Goal: Check status: Check status

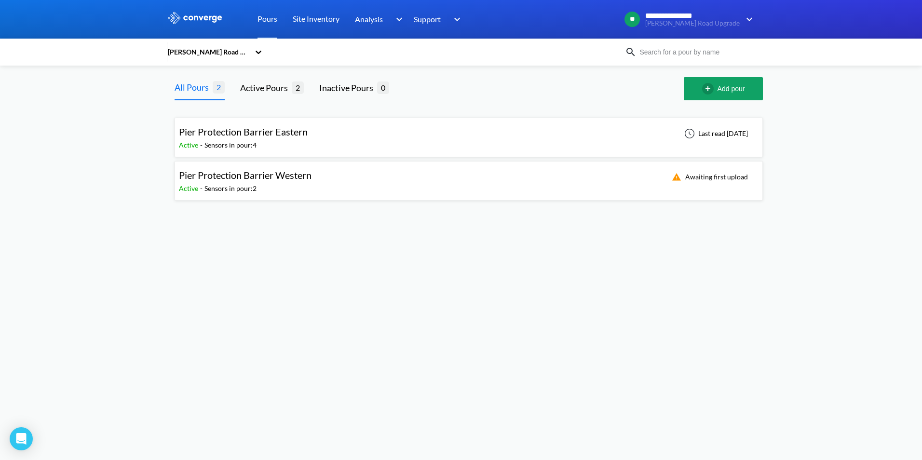
click at [305, 184] on div "Active - Sensors in pour: 2" at bounding box center [247, 188] width 137 height 11
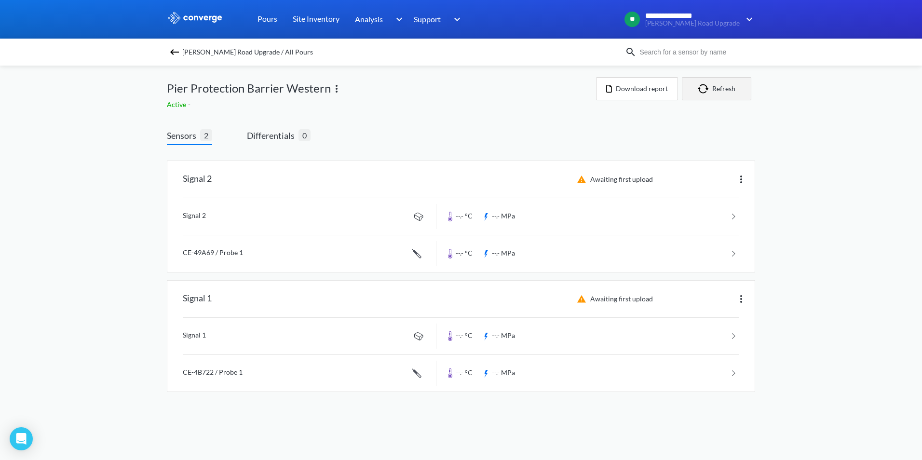
click at [715, 90] on button "Refresh" at bounding box center [716, 88] width 69 height 23
click at [635, 184] on div "Awaiting first upload" at bounding box center [613, 180] width 85 height 12
click at [642, 179] on div "Awaiting first upload" at bounding box center [613, 180] width 85 height 12
click at [622, 295] on div "Awaiting first upload" at bounding box center [613, 299] width 85 height 12
click at [408, 123] on div "Sensors 2 Differentials 0 Signal 2 Awaiting first upload Signal 2 --.- °C --.- …" at bounding box center [461, 263] width 588 height 297
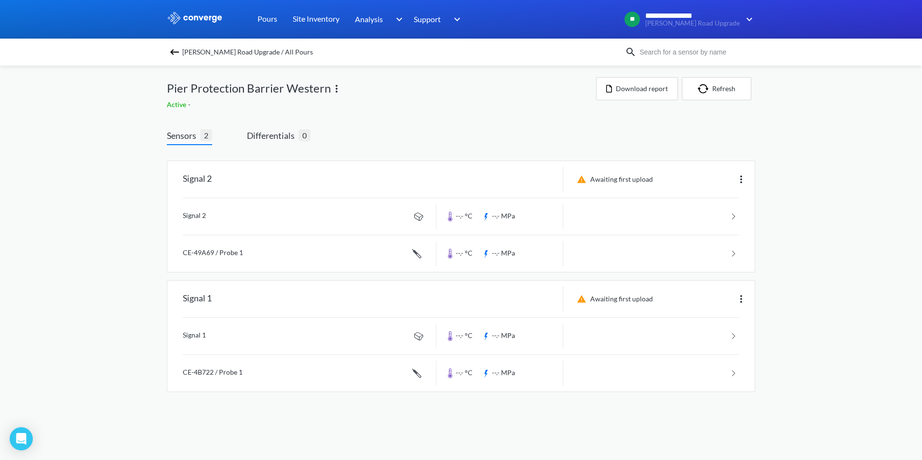
click at [186, 51] on span "[PERSON_NAME] Road Upgrade / All Pours" at bounding box center [247, 52] width 131 height 14
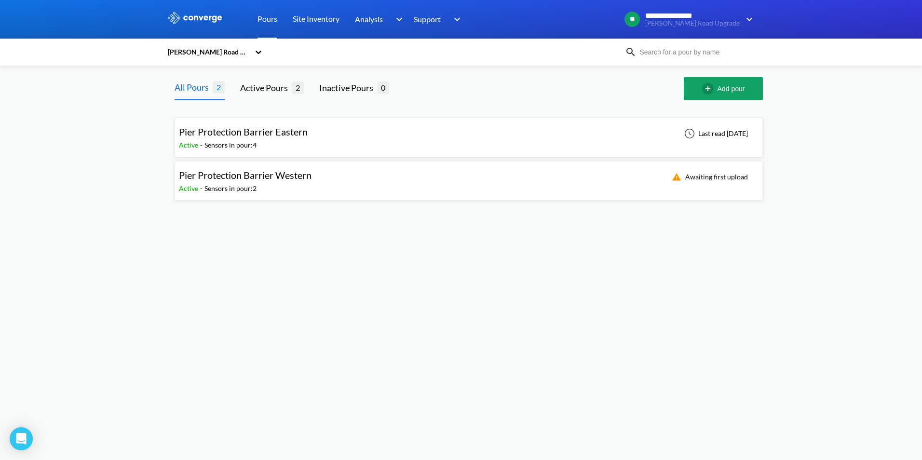
click at [608, 184] on div "Pier Protection Barrier Western Active - Sensors in pour: 2 Awaiting first uplo…" at bounding box center [469, 180] width 580 height 31
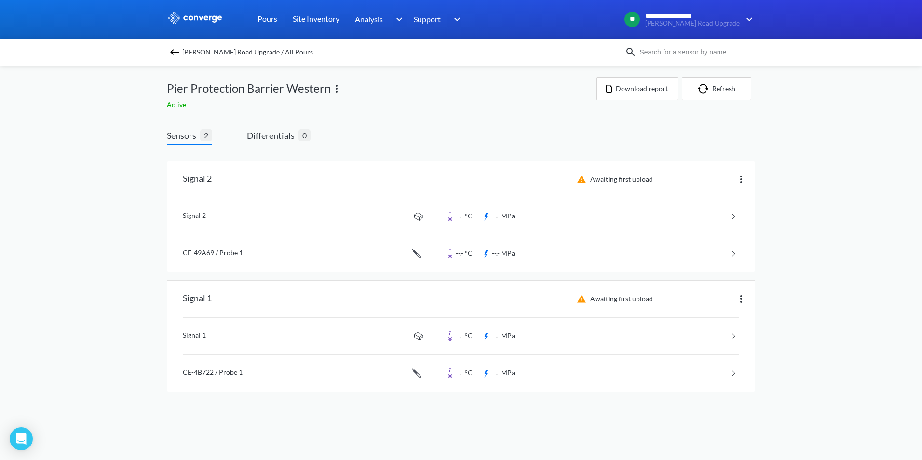
click at [173, 50] on img at bounding box center [175, 52] width 12 height 12
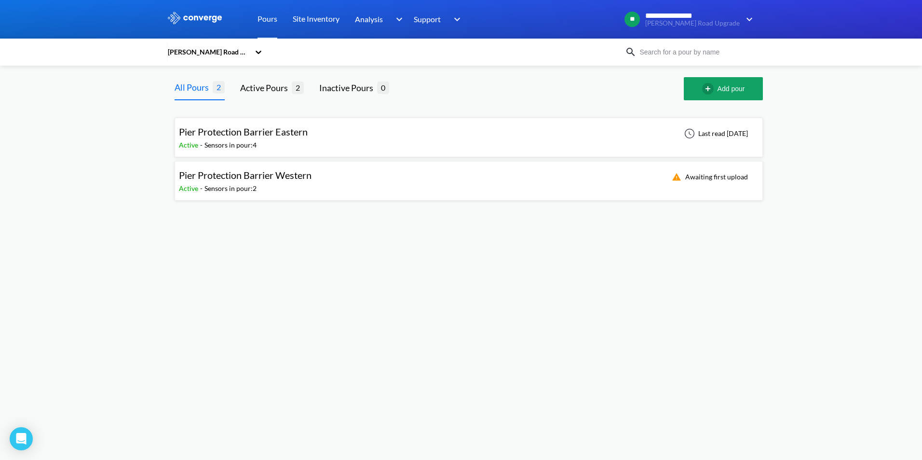
click at [243, 311] on body "**********" at bounding box center [461, 230] width 922 height 460
click at [748, 295] on body "**********" at bounding box center [461, 230] width 922 height 460
